Goal: Task Accomplishment & Management: Use online tool/utility

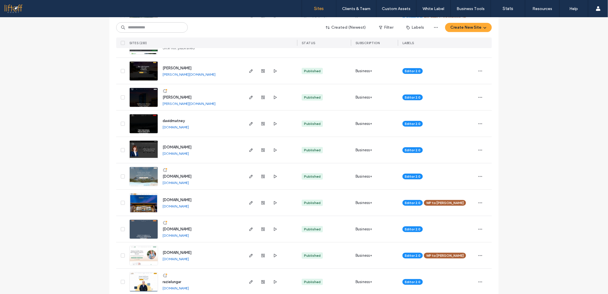
scroll to position [159, 0]
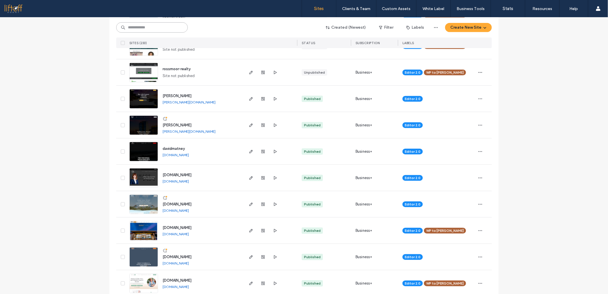
click at [159, 30] on input at bounding box center [152, 27] width 72 height 10
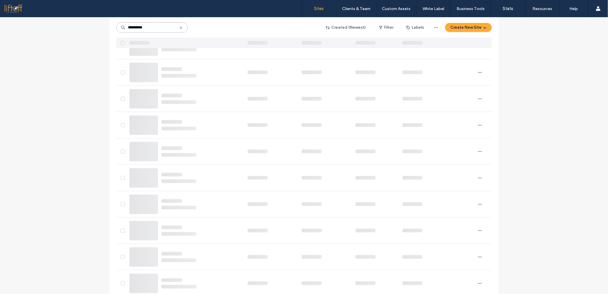
scroll to position [0, 0]
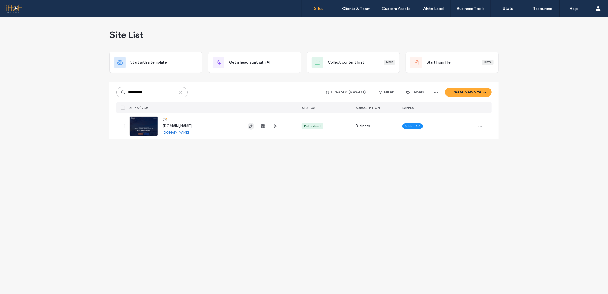
type input "**********"
click at [248, 126] on span "button" at bounding box center [251, 125] width 7 height 7
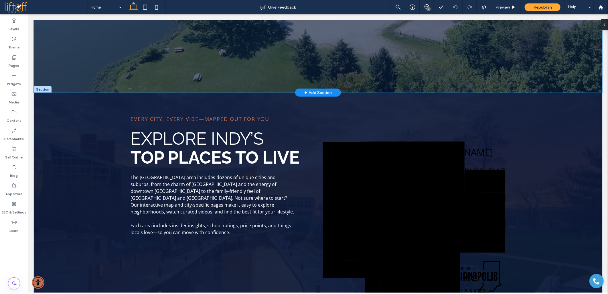
scroll to position [218, 0]
click at [12, 165] on icon at bounding box center [14, 167] width 6 height 6
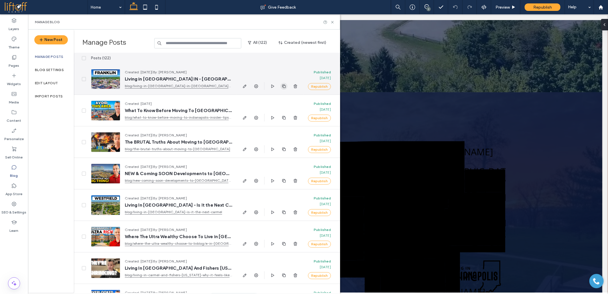
click at [281, 85] on span "button" at bounding box center [283, 86] width 7 height 7
